Goal: Information Seeking & Learning: Find specific fact

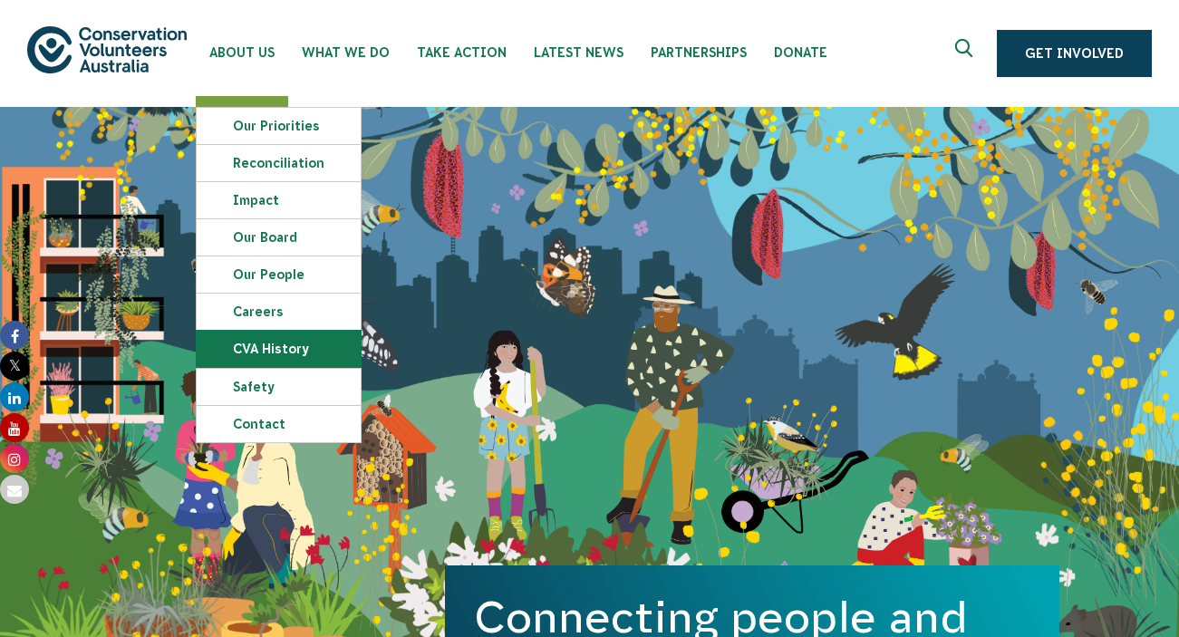
click at [313, 343] on link "CVA history" at bounding box center [279, 349] width 164 height 36
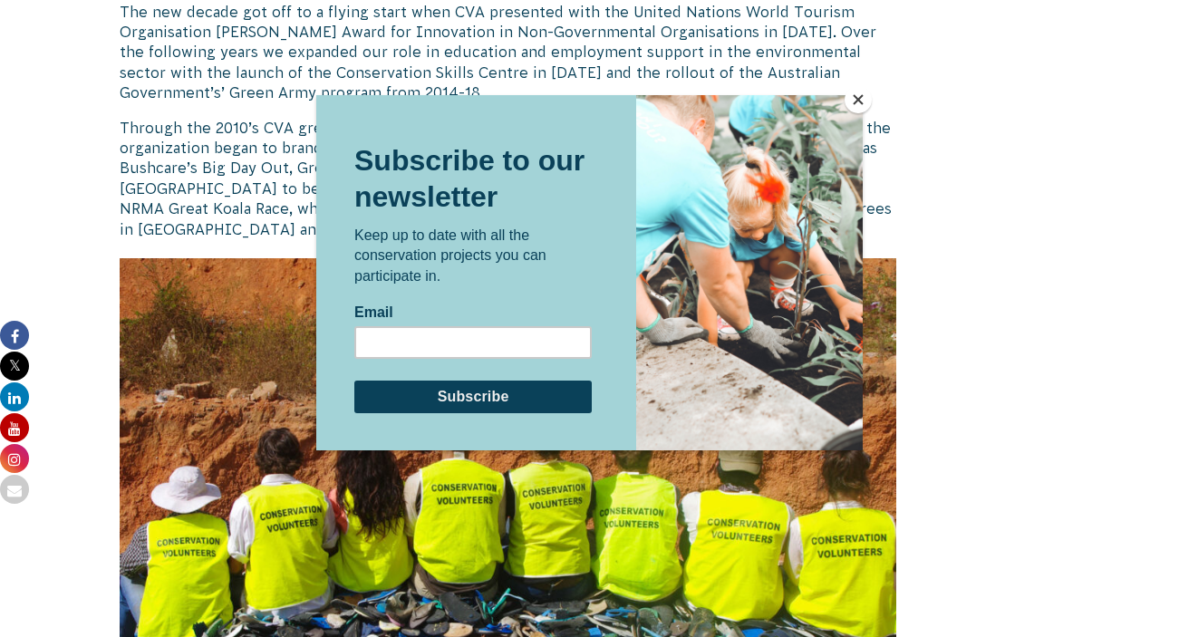
scroll to position [2129, 0]
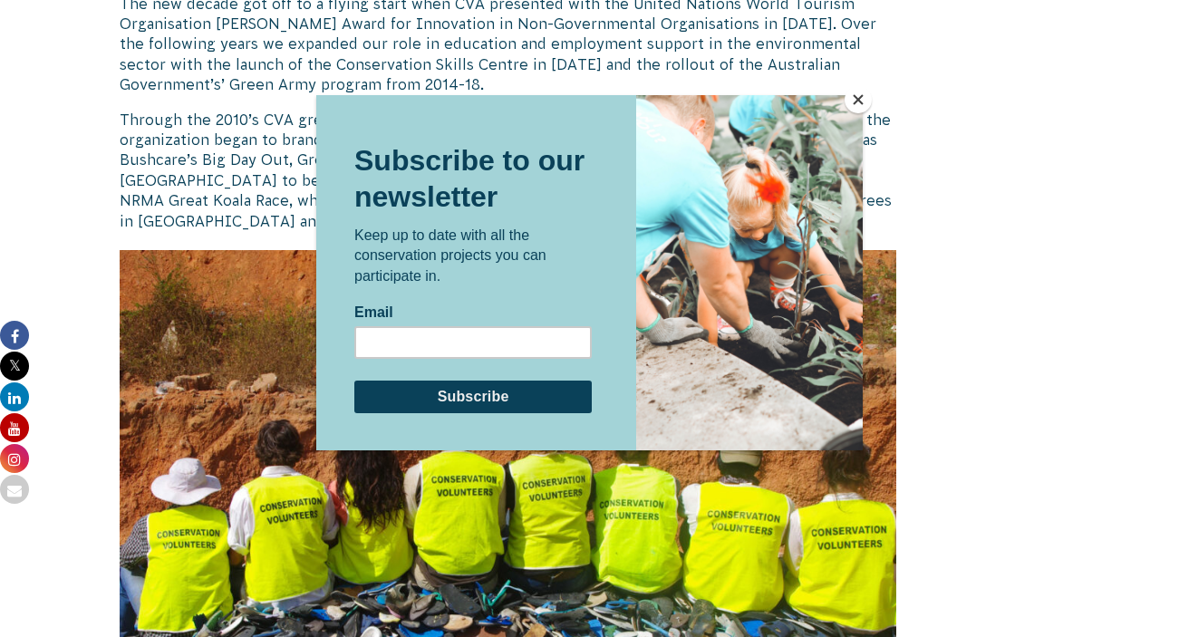
click at [857, 104] on button "Close" at bounding box center [858, 99] width 27 height 27
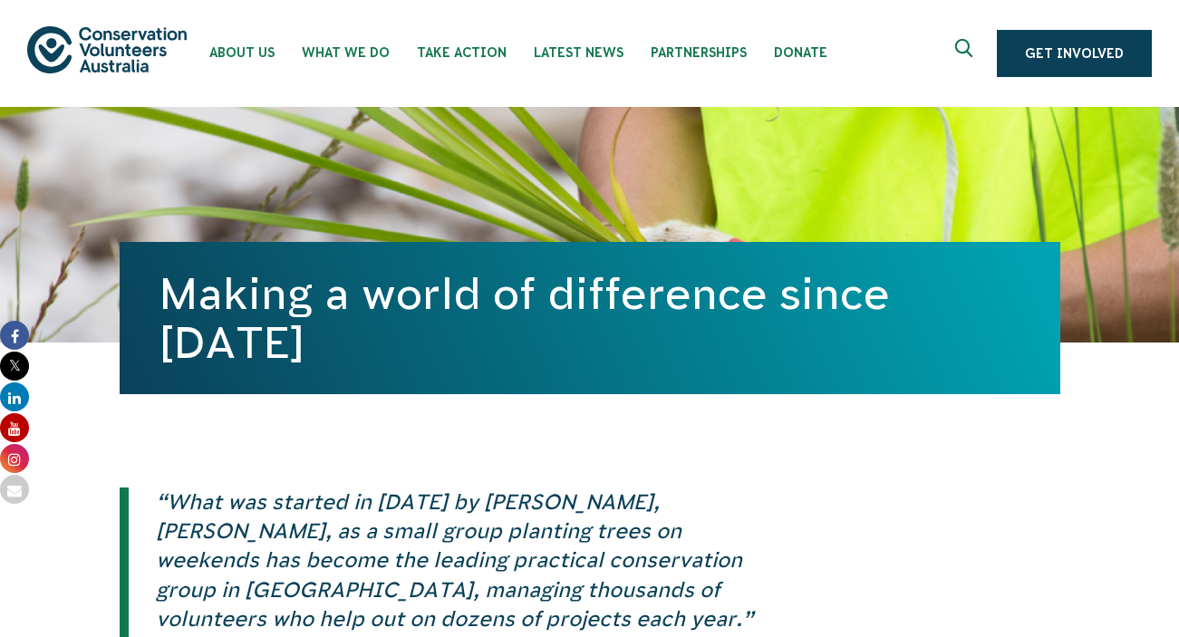
scroll to position [0, 0]
click at [961, 53] on icon "Expand search box" at bounding box center [967, 52] width 23 height 27
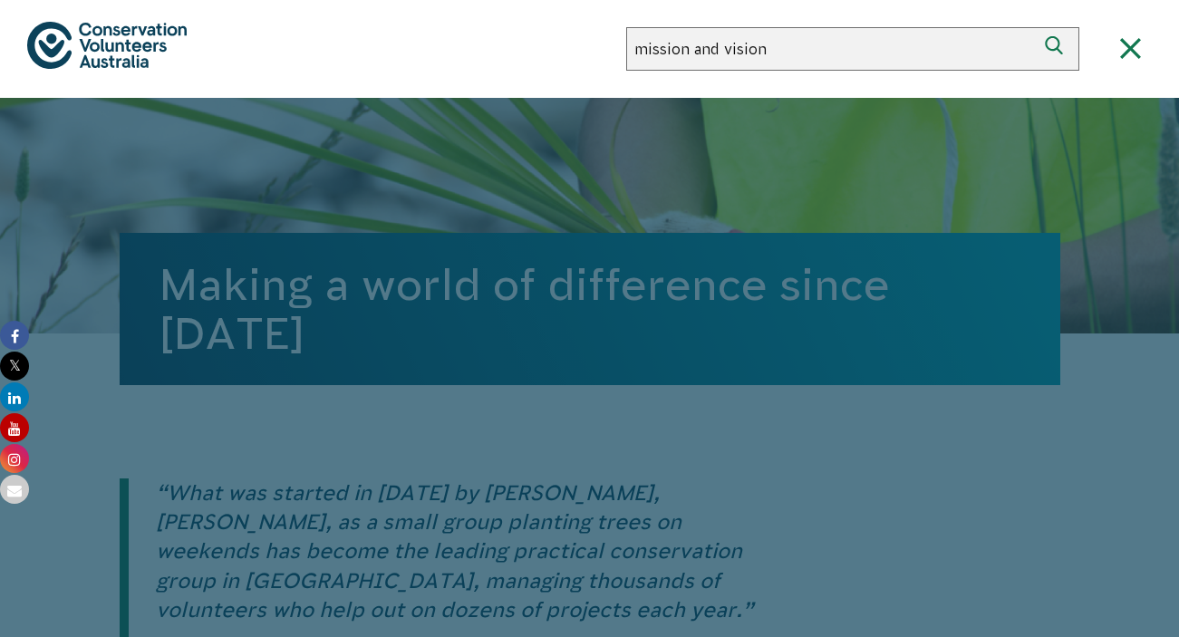
type input "mission and vision"
click at [1058, 49] on button "Search" at bounding box center [1058, 49] width 44 height 44
click at [1130, 50] on use "Close search box" at bounding box center [1130, 48] width 21 height 21
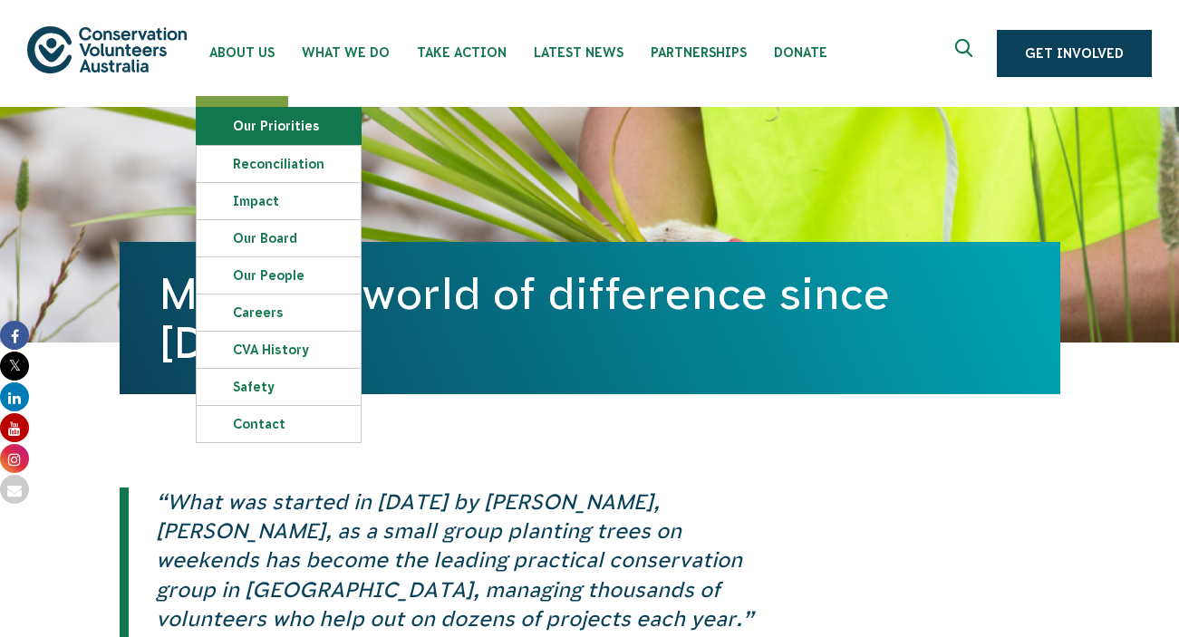
click at [275, 135] on link "Our Priorities" at bounding box center [279, 126] width 164 height 36
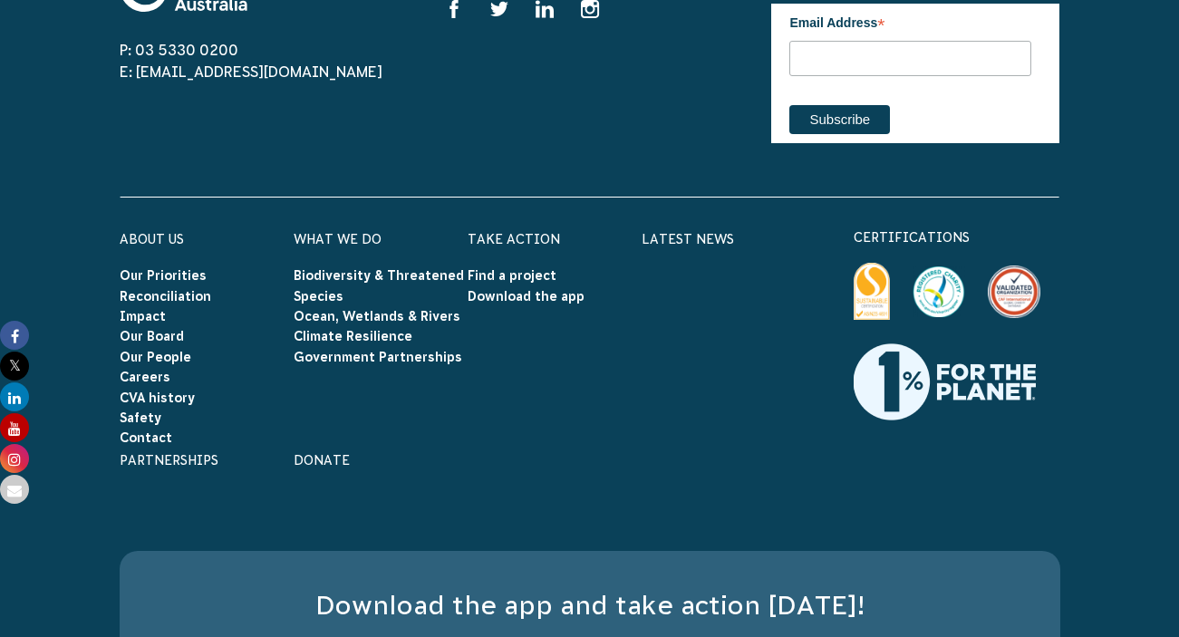
scroll to position [1957, 0]
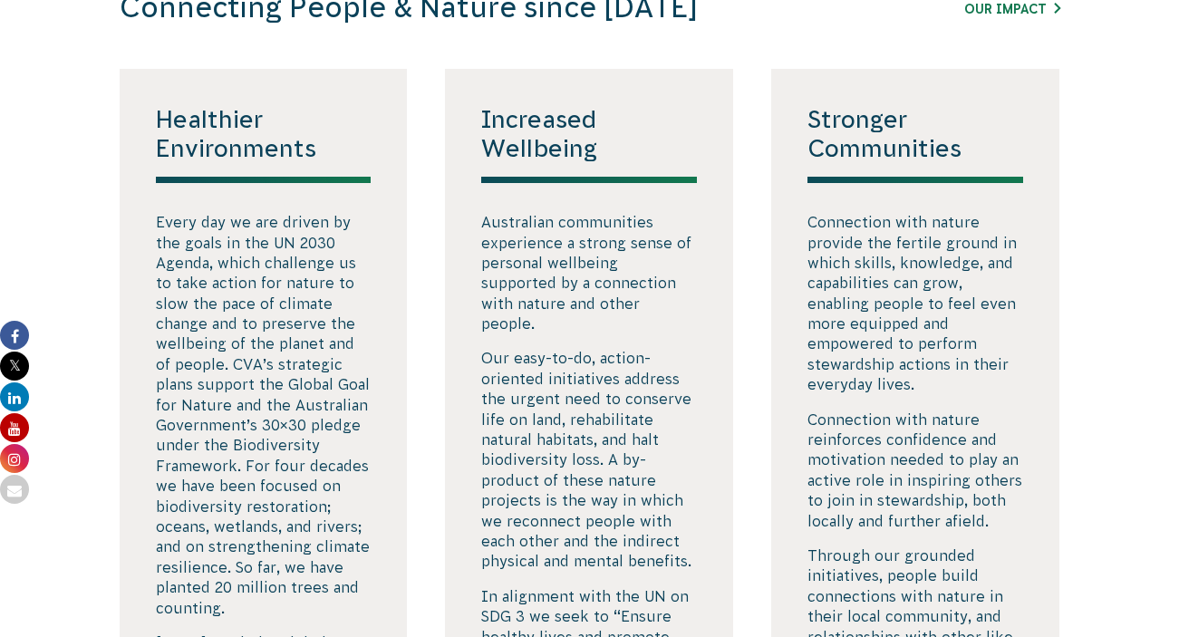
scroll to position [2928, 0]
